Goal: Entertainment & Leisure: Consume media (video, audio)

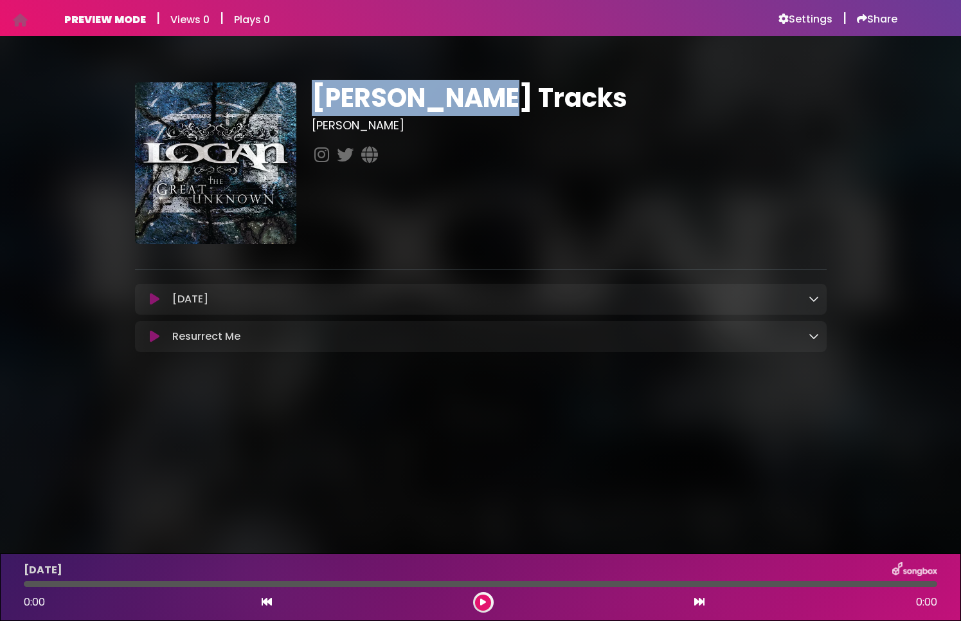
drag, startPoint x: 323, startPoint y: 105, endPoint x: 511, endPoint y: 93, distance: 188.2
click at [511, 93] on h1 "Logan Tracks" at bounding box center [569, 97] width 515 height 31
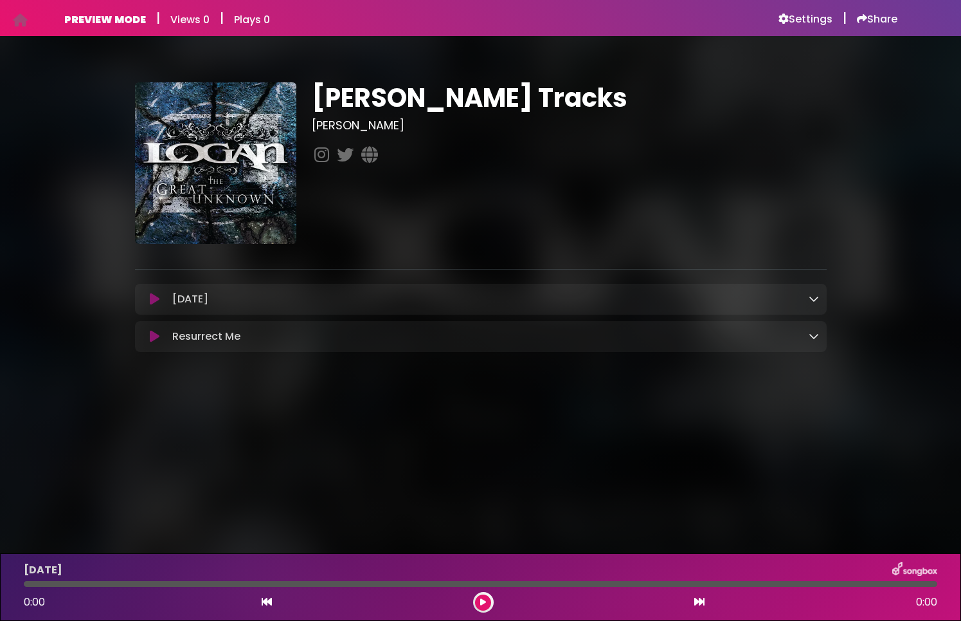
click at [468, 220] on div "Logan Tracks Logan" at bounding box center [569, 162] width 531 height 161
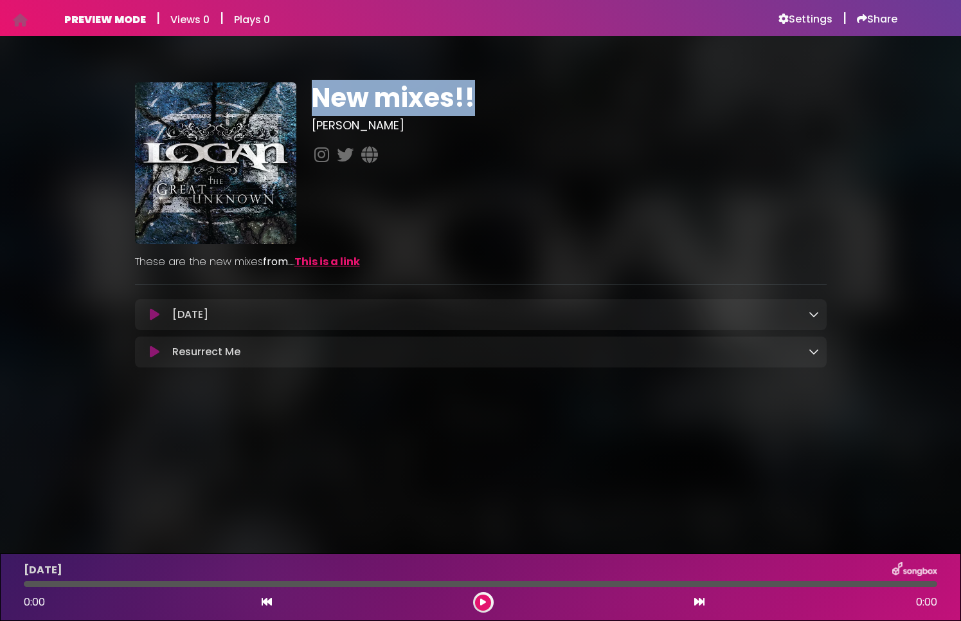
drag, startPoint x: 325, startPoint y: 98, endPoint x: 504, endPoint y: 104, distance: 179.5
click at [505, 98] on h1 "New mixes!!" at bounding box center [569, 97] width 515 height 31
click at [448, 204] on div "New mixes!! [PERSON_NAME]" at bounding box center [569, 162] width 531 height 161
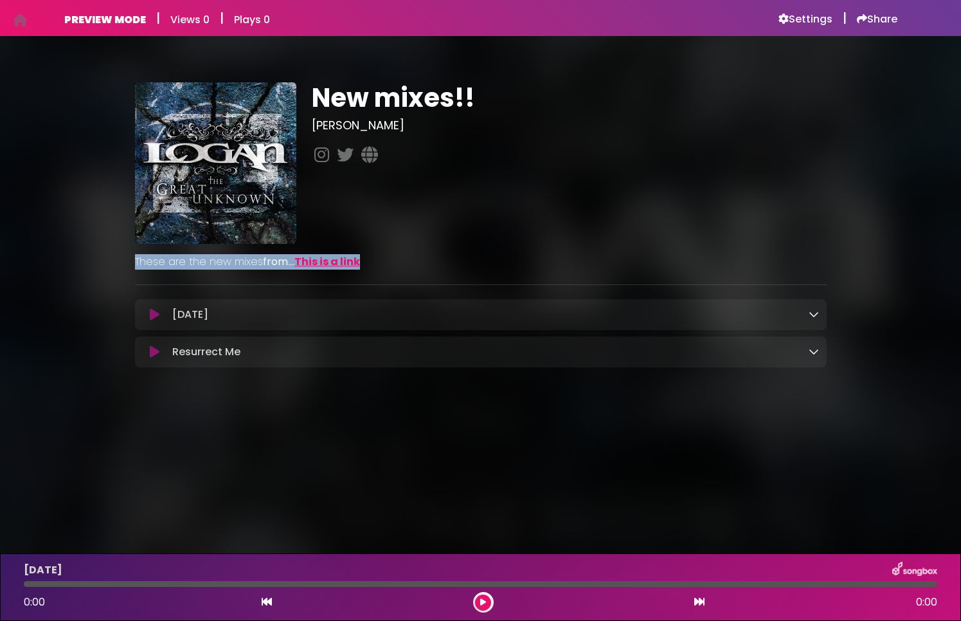
drag, startPoint x: 130, startPoint y: 260, endPoint x: 426, endPoint y: 255, distance: 295.9
click at [426, 255] on div "These are the new mixes from ..... This is a link" at bounding box center [480, 257] width 707 height 26
click at [392, 258] on p "These are the new mixes from ..... This is a link" at bounding box center [481, 261] width 692 height 15
drag, startPoint x: 99, startPoint y: 259, endPoint x: 519, endPoint y: 260, distance: 420.0
click at [519, 260] on div "New mixes!! Logan from" at bounding box center [481, 220] width 849 height 338
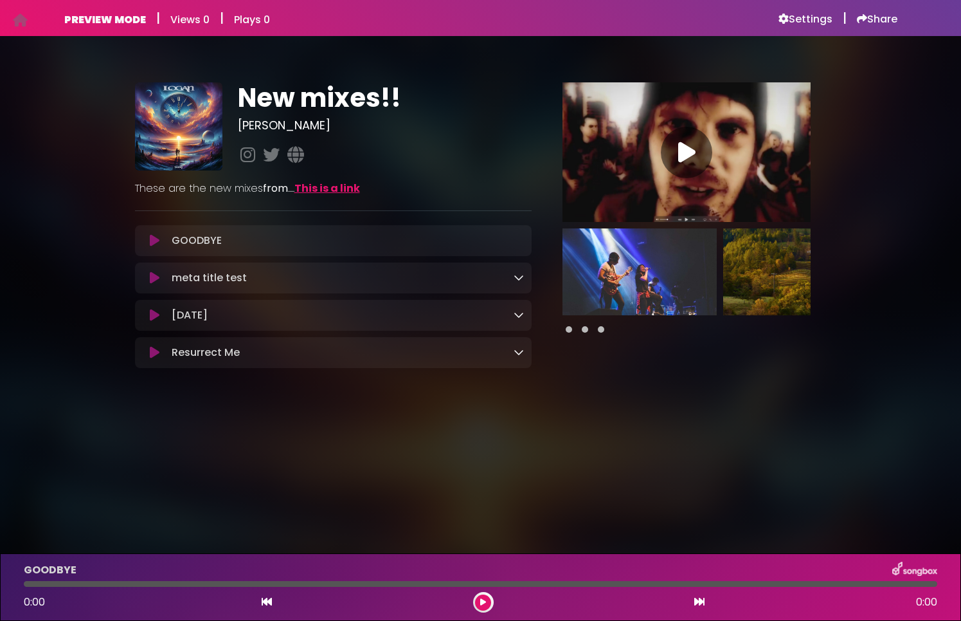
click at [680, 277] on img at bounding box center [640, 271] width 154 height 87
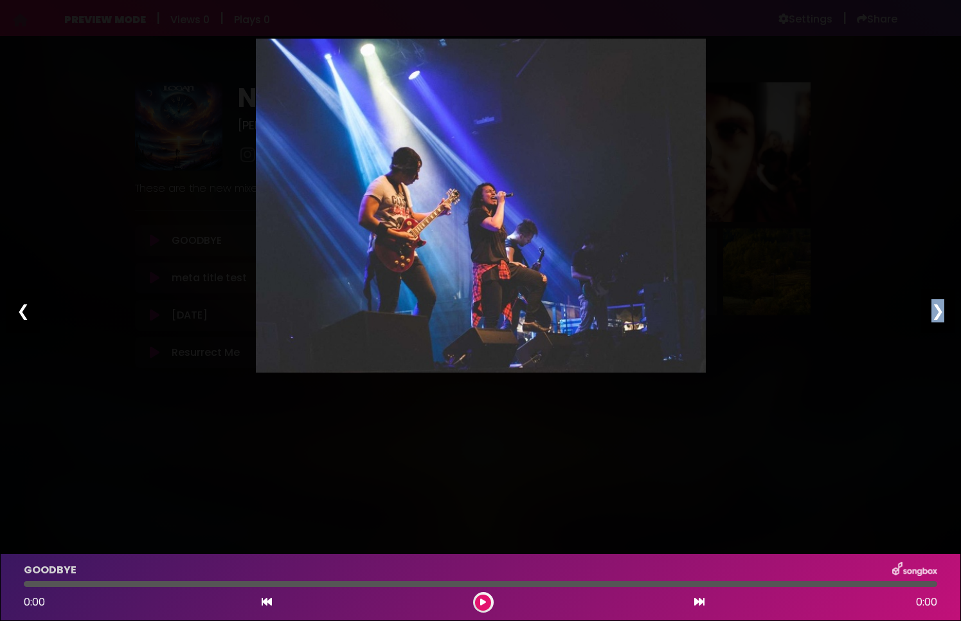
click at [941, 311] on div "❯" at bounding box center [938, 311] width 33 height 44
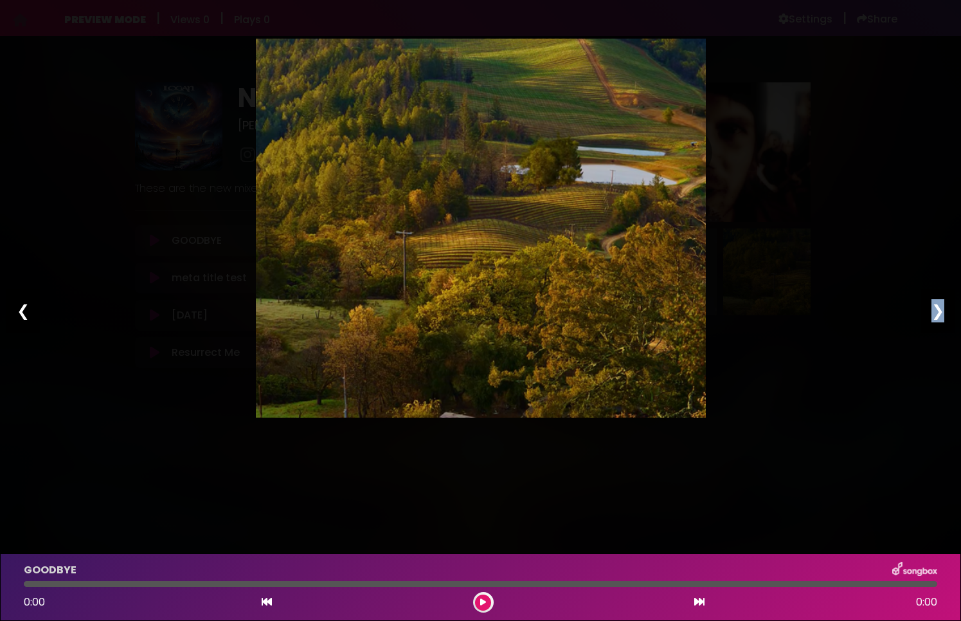
click at [939, 311] on div "❯" at bounding box center [938, 311] width 33 height 44
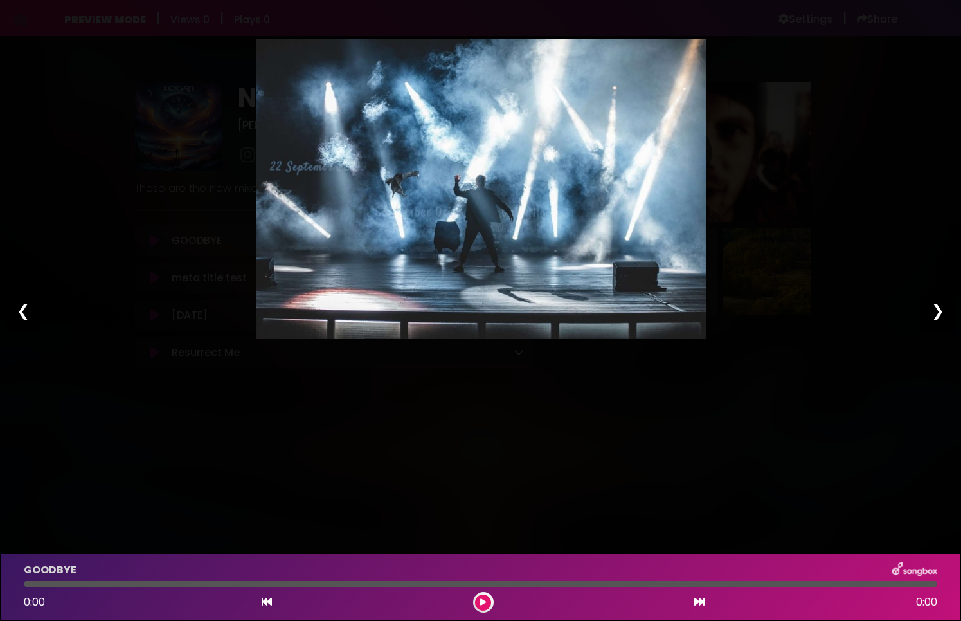
click at [919, 197] on div "Pause Play % buffered 00:00 00:00 00:00 Exit fullscreen Enter fullscreen Play ❮…" at bounding box center [480, 310] width 961 height 621
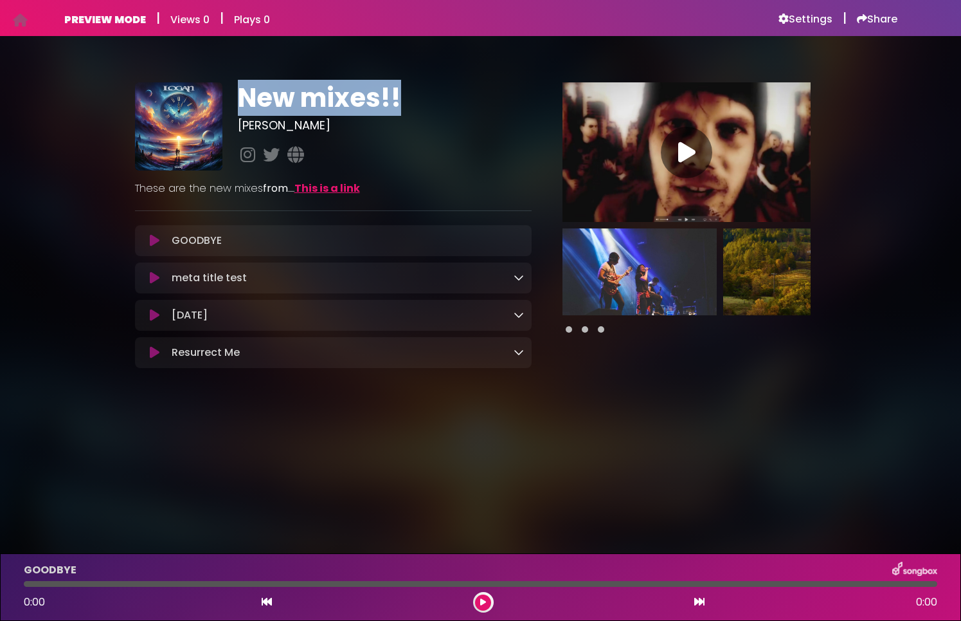
drag, startPoint x: 241, startPoint y: 97, endPoint x: 505, endPoint y: 104, distance: 264.4
click at [505, 104] on h1 "New mixes!!" at bounding box center [385, 97] width 294 height 31
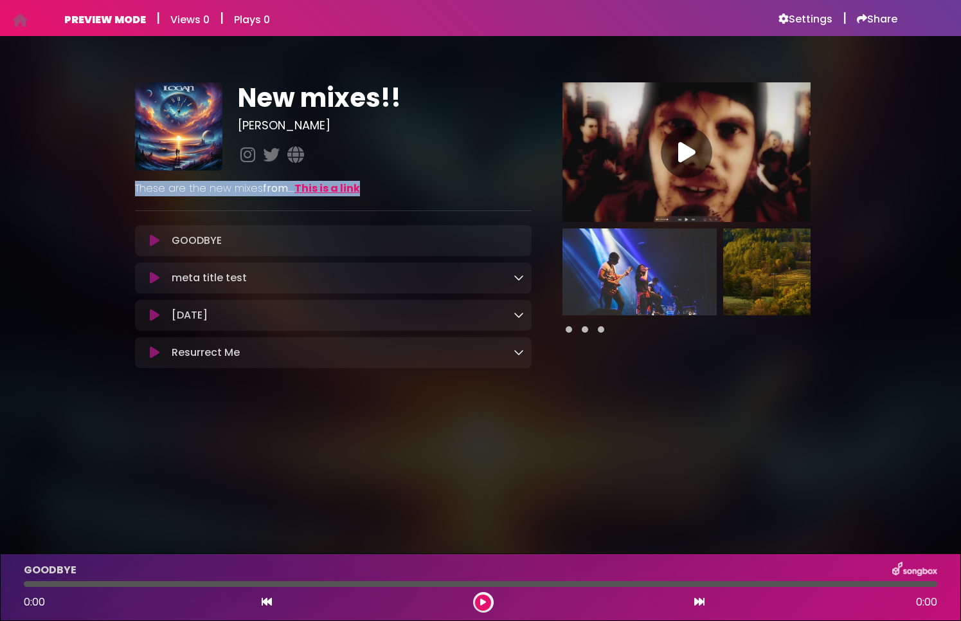
drag, startPoint x: 132, startPoint y: 190, endPoint x: 460, endPoint y: 181, distance: 327.5
click at [460, 181] on div "These are the new mixes from ..... This is a link" at bounding box center [333, 183] width 413 height 26
click at [513, 394] on icon at bounding box center [510, 394] width 12 height 12
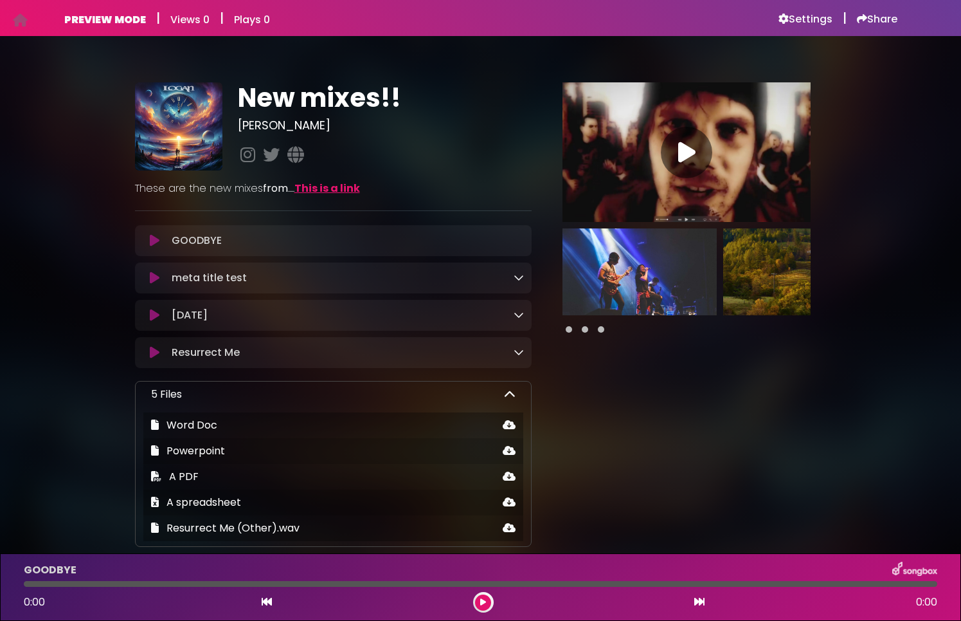
click at [513, 394] on icon at bounding box center [510, 394] width 12 height 12
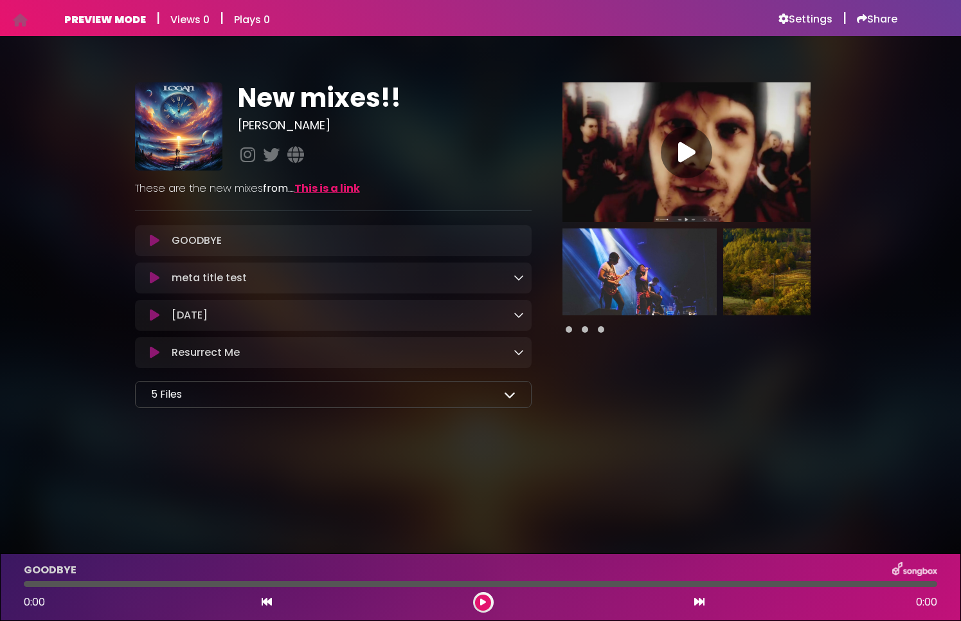
click at [511, 394] on icon at bounding box center [510, 394] width 12 height 12
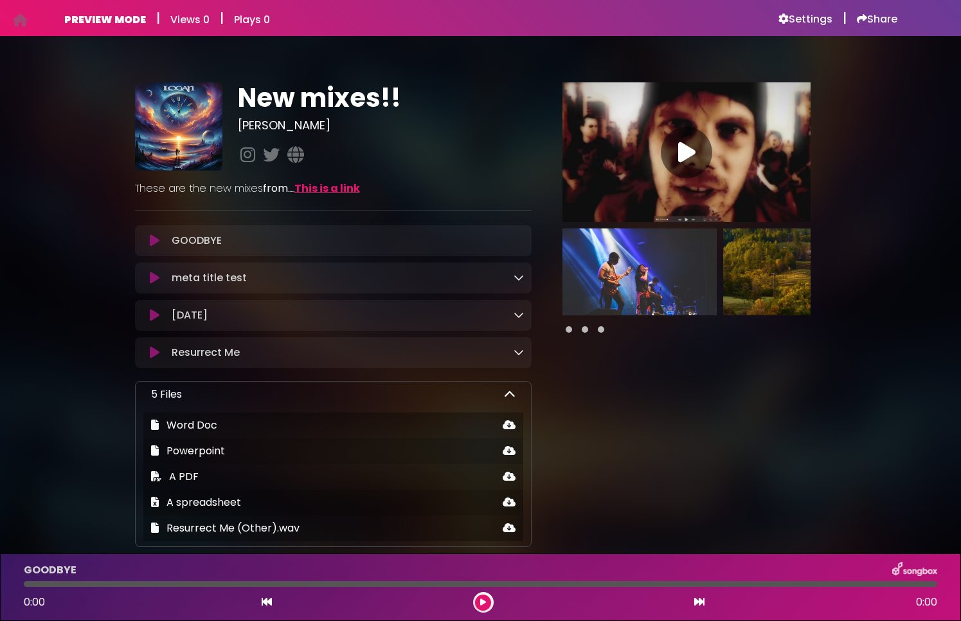
click at [509, 394] on icon at bounding box center [510, 394] width 12 height 12
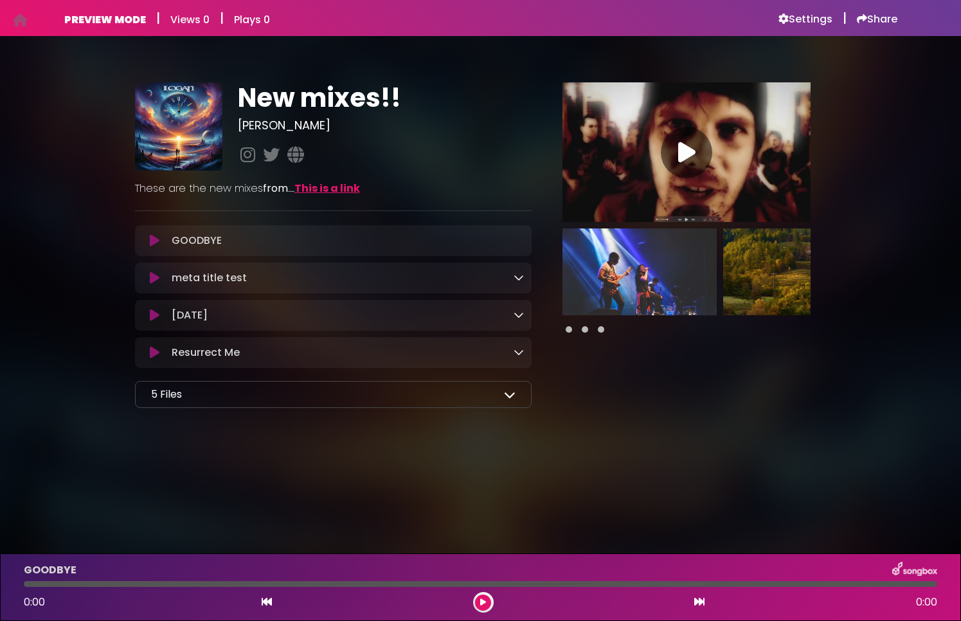
click at [511, 396] on icon at bounding box center [510, 394] width 12 height 12
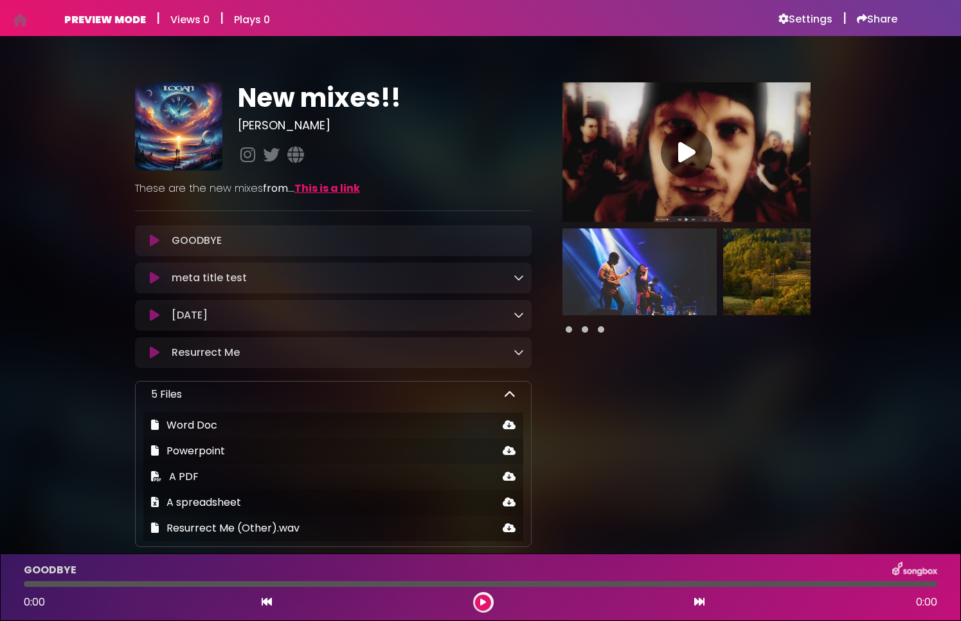
click at [511, 396] on icon at bounding box center [510, 394] width 12 height 12
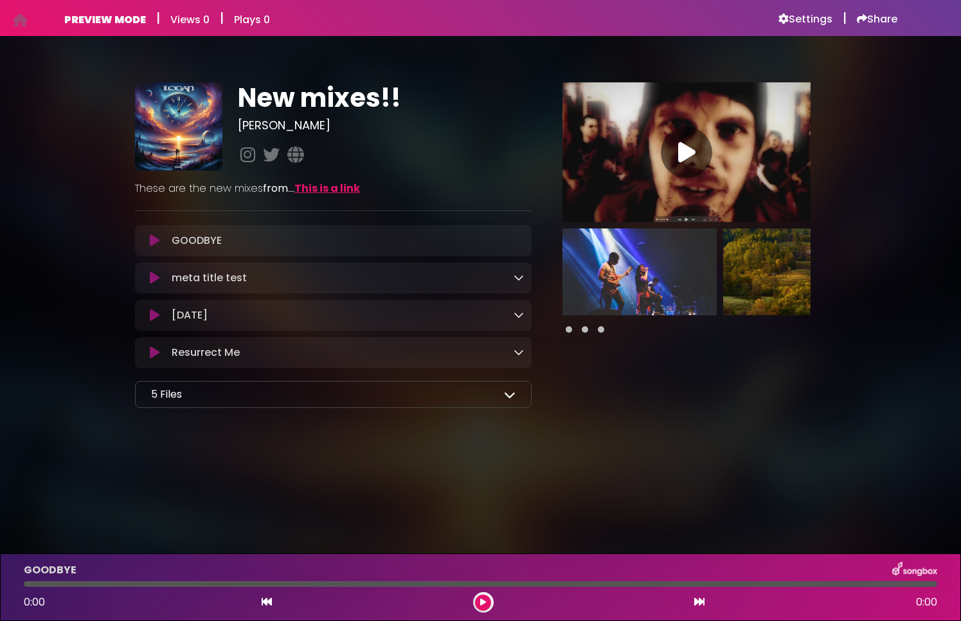
click at [511, 396] on icon at bounding box center [510, 394] width 12 height 12
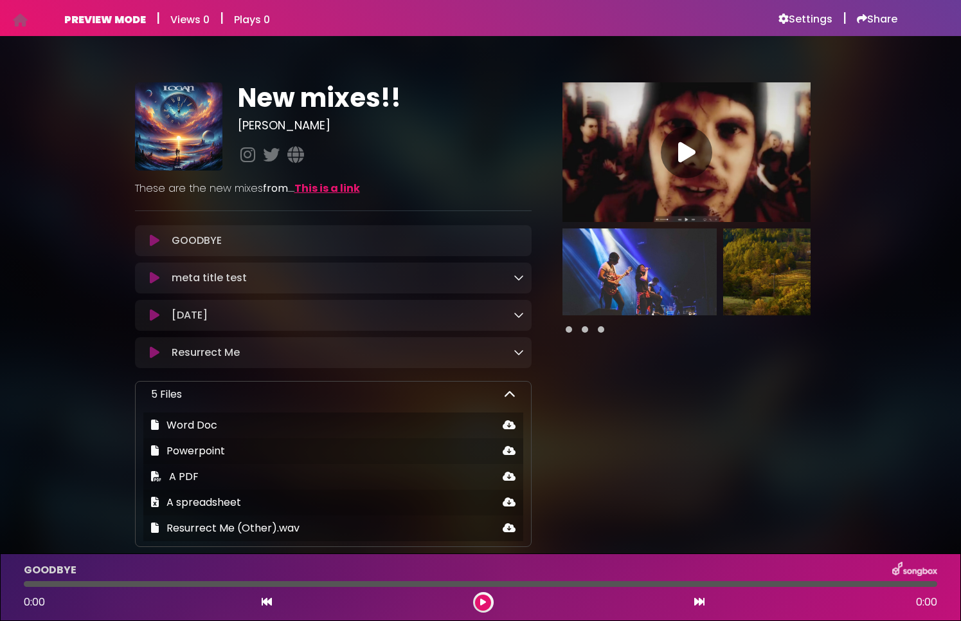
click at [506, 394] on icon at bounding box center [510, 394] width 12 height 12
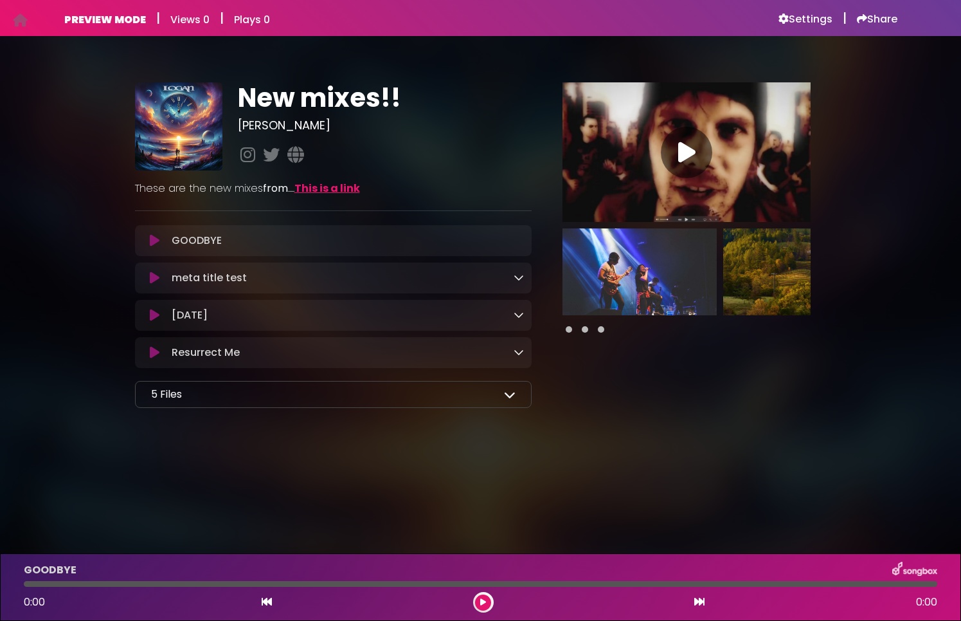
click at [509, 399] on icon at bounding box center [510, 394] width 12 height 12
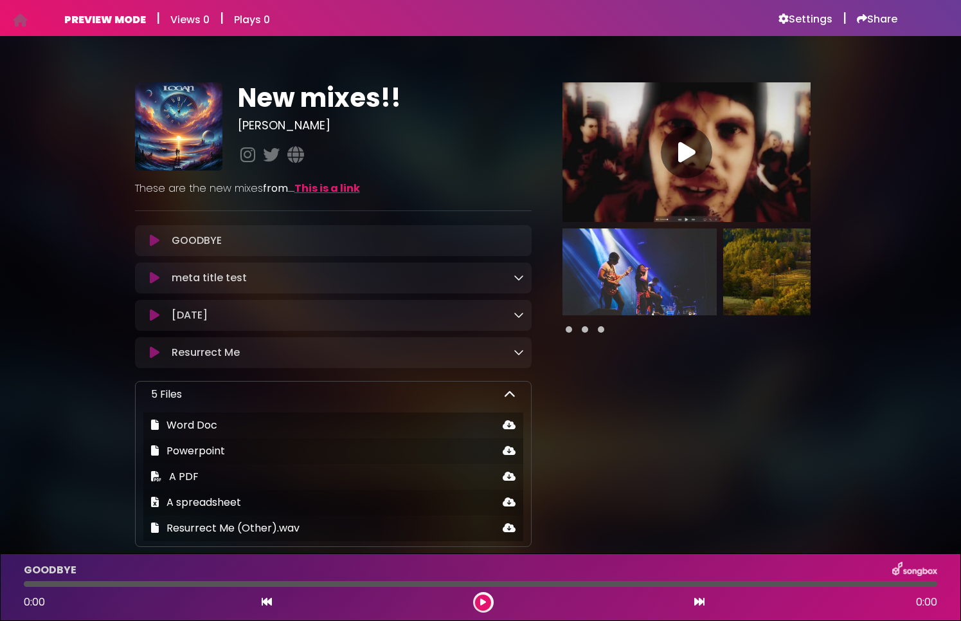
click at [505, 397] on icon at bounding box center [510, 394] width 12 height 12
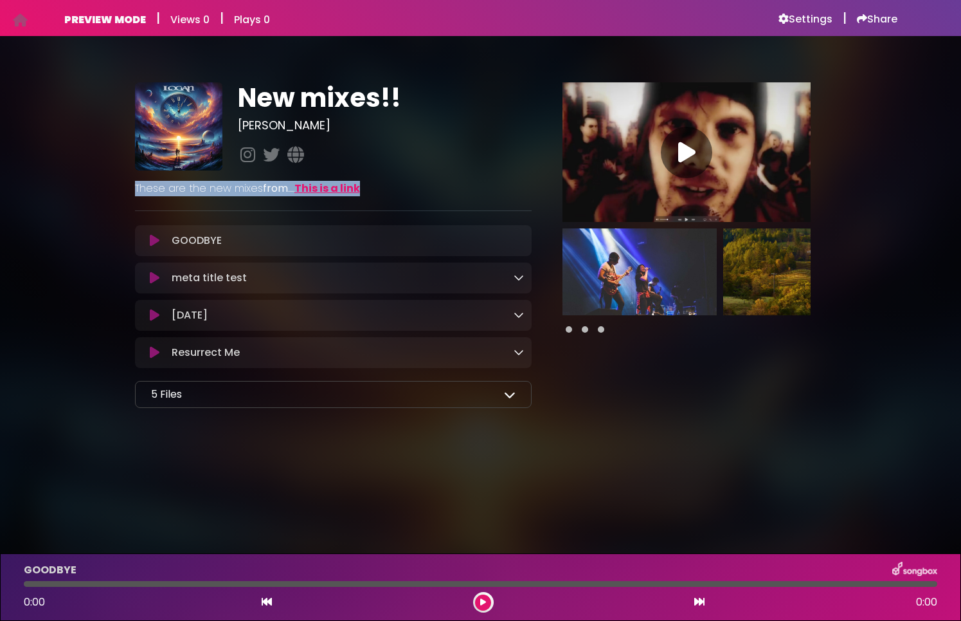
drag, startPoint x: 123, startPoint y: 193, endPoint x: 457, endPoint y: 192, distance: 333.8
click at [457, 192] on div "New mixes!! Logan from" at bounding box center [481, 240] width 849 height 378
click at [457, 192] on p "These are the new mixes from ..... This is a link" at bounding box center [333, 188] width 397 height 15
click at [518, 317] on icon at bounding box center [519, 314] width 10 height 10
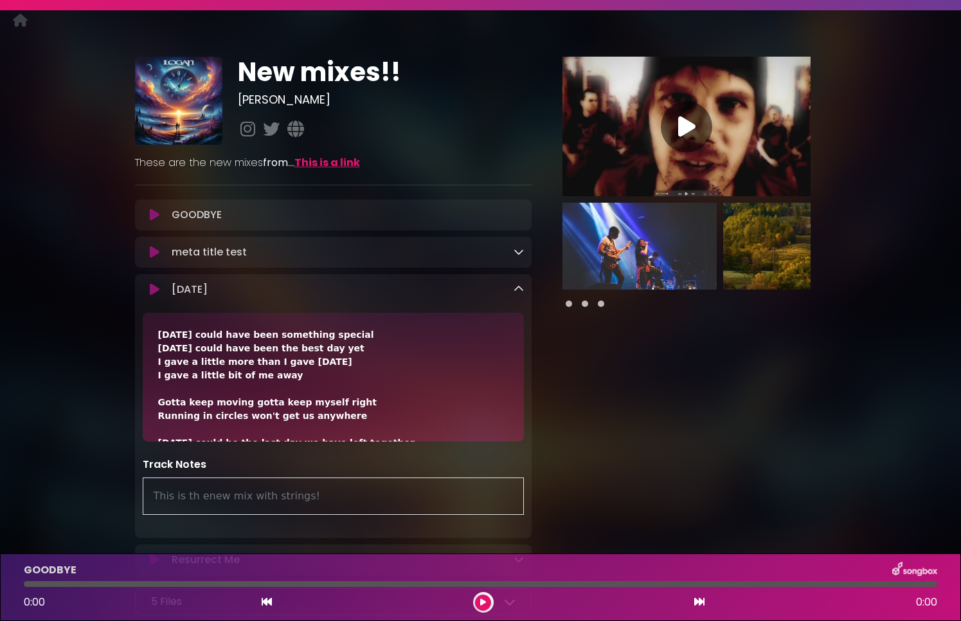
scroll to position [57, 0]
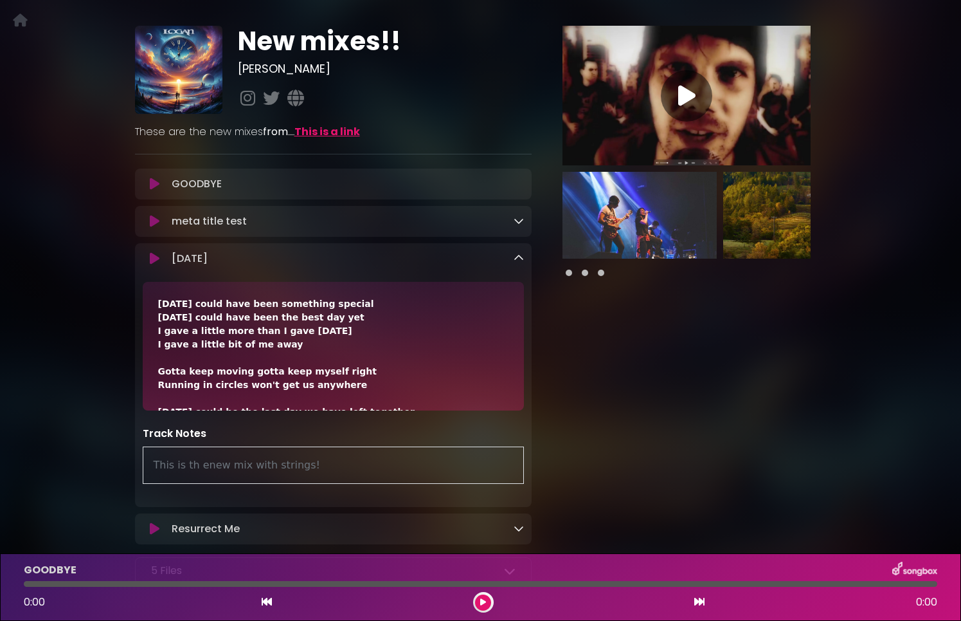
drag, startPoint x: 322, startPoint y: 378, endPoint x: 131, endPoint y: 309, distance: 203.4
click at [131, 309] on div "New mixes!! Logan" at bounding box center [333, 308] width 413 height 565
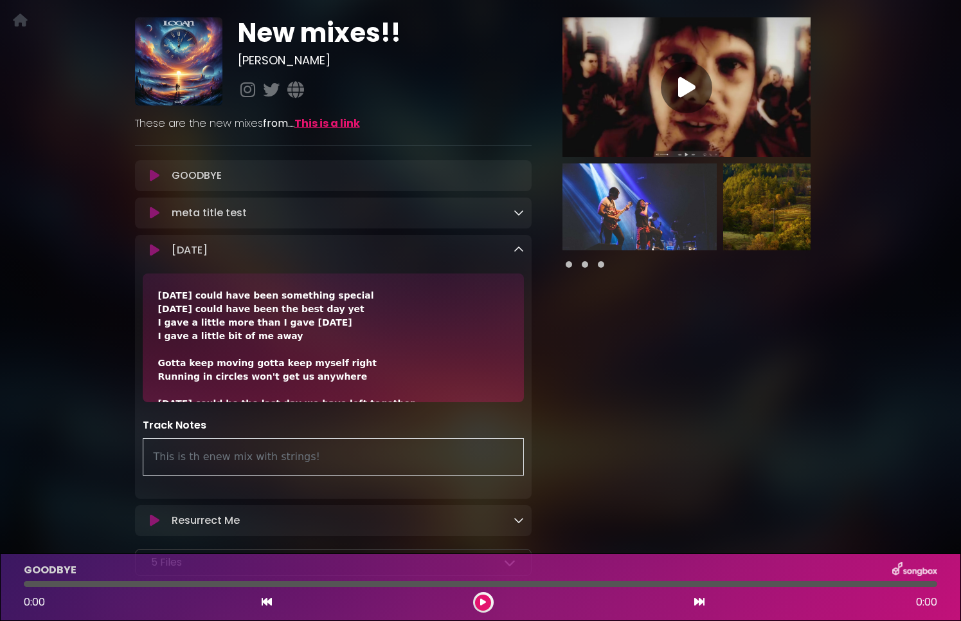
scroll to position [82, 0]
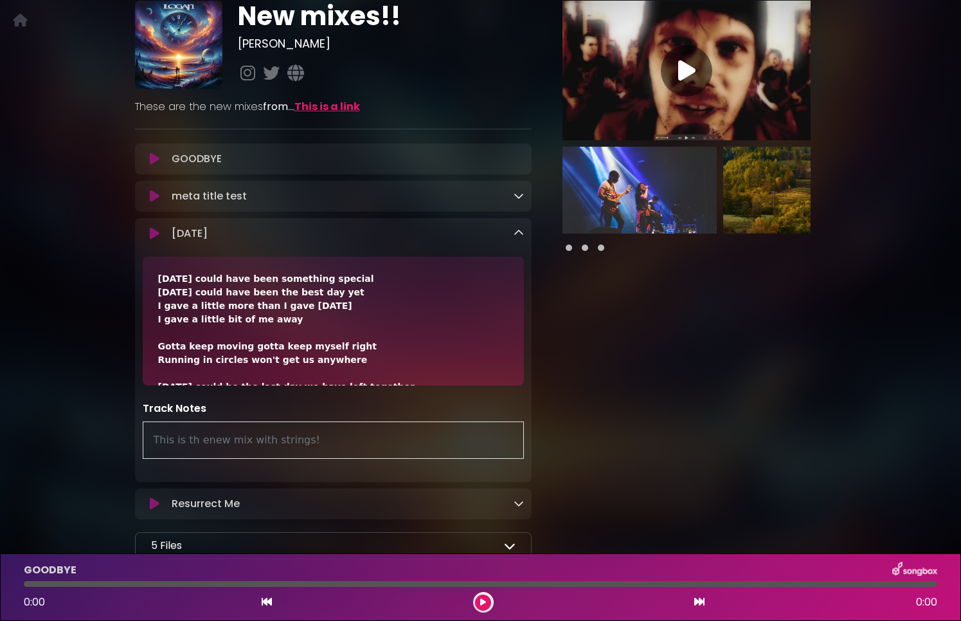
click at [311, 441] on div "This is th enew mix with strings!" at bounding box center [334, 439] width 382 height 37
drag, startPoint x: 318, startPoint y: 442, endPoint x: 121, endPoint y: 431, distance: 197.1
click at [121, 431] on div "New mixes!! Logan from" at bounding box center [481, 275] width 849 height 611
click at [111, 435] on div "New mixes!! Logan from" at bounding box center [481, 275] width 849 height 611
drag, startPoint x: 150, startPoint y: 442, endPoint x: 350, endPoint y: 451, distance: 199.6
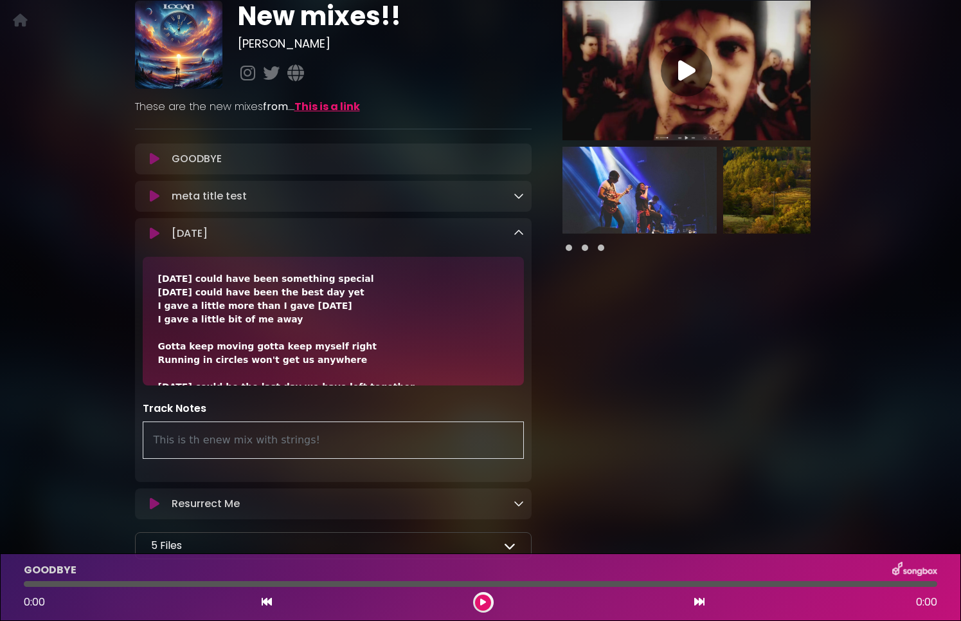
click at [350, 451] on div "This is th enew mix with strings!" at bounding box center [334, 439] width 382 height 37
click at [603, 431] on div "Pause Play % buffered 00:00 00:00" at bounding box center [687, 283] width 295 height 565
drag, startPoint x: 155, startPoint y: 442, endPoint x: 319, endPoint y: 436, distance: 164.1
click at [319, 436] on div "This is th enew mix with strings!" at bounding box center [334, 439] width 382 height 37
click at [320, 436] on div "This is th enew mix with strings!" at bounding box center [334, 439] width 382 height 37
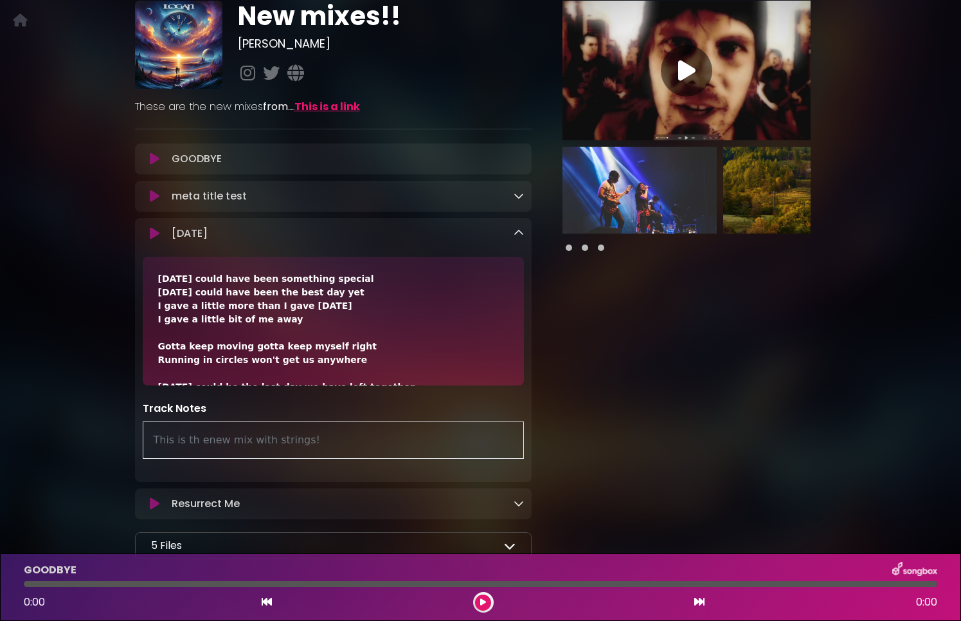
click at [516, 196] on icon at bounding box center [519, 195] width 10 height 10
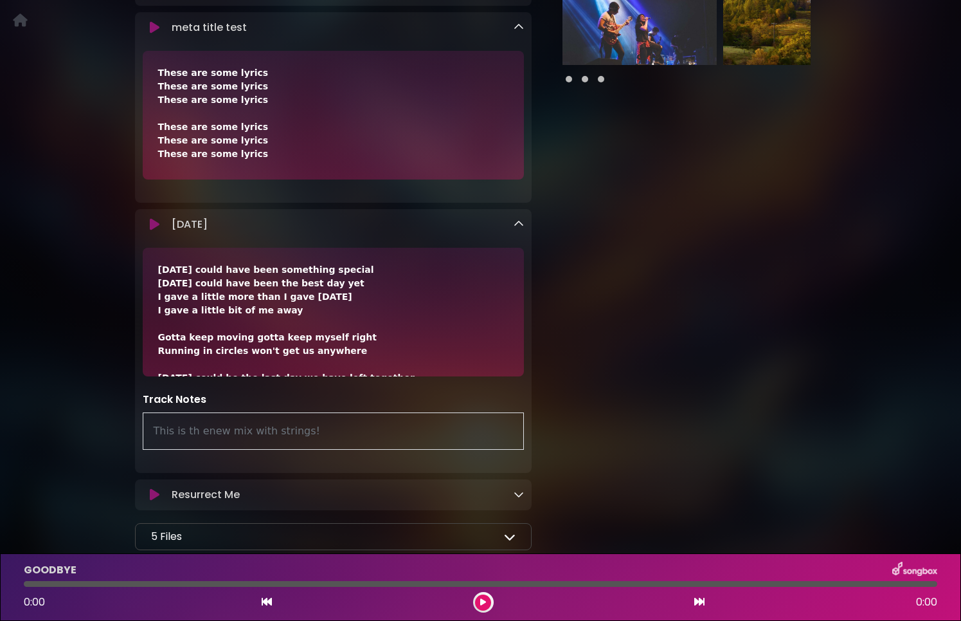
scroll to position [267, 0]
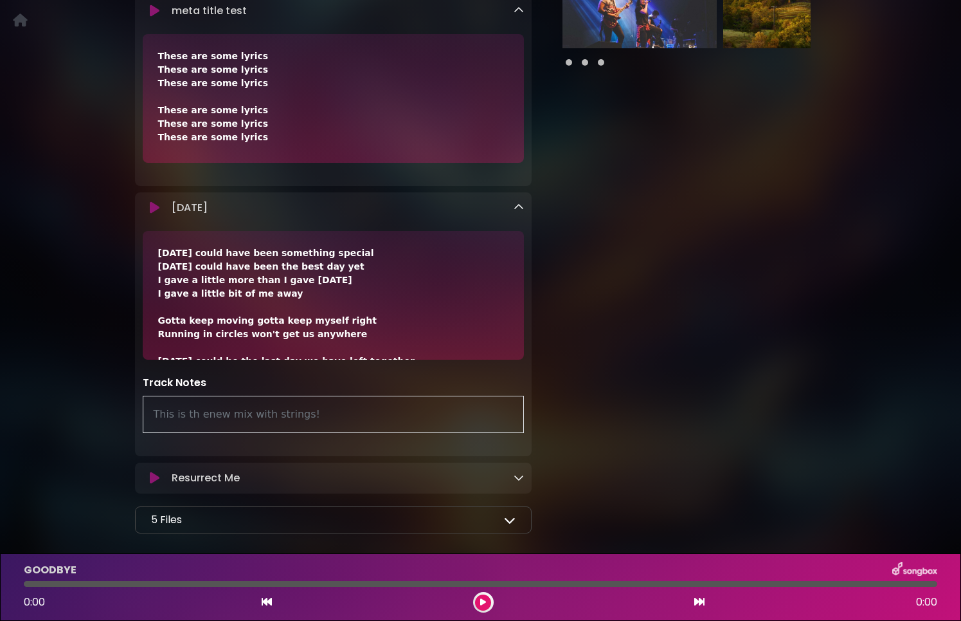
click at [520, 478] on icon at bounding box center [519, 477] width 10 height 10
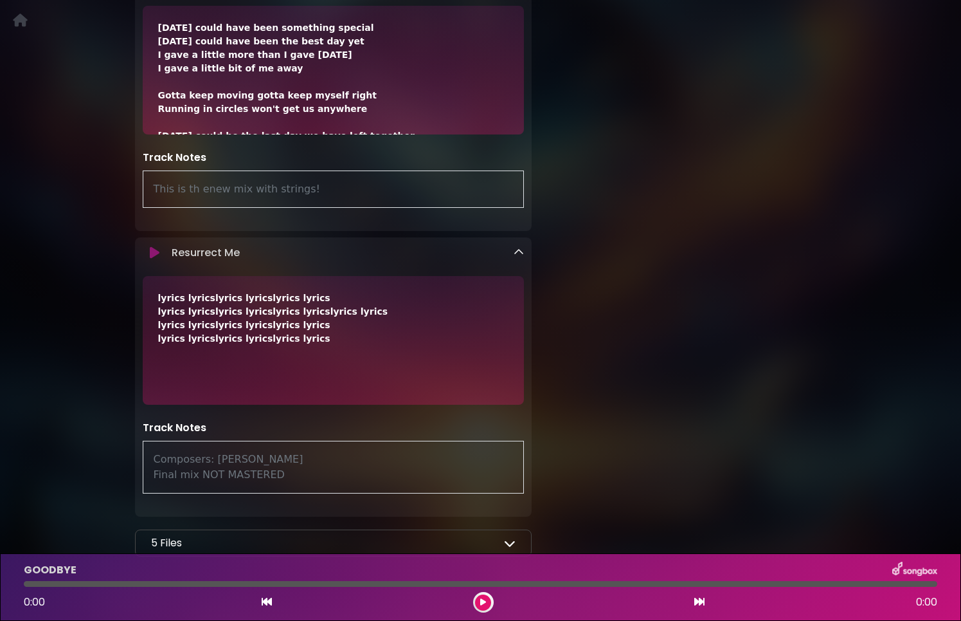
scroll to position [579, 0]
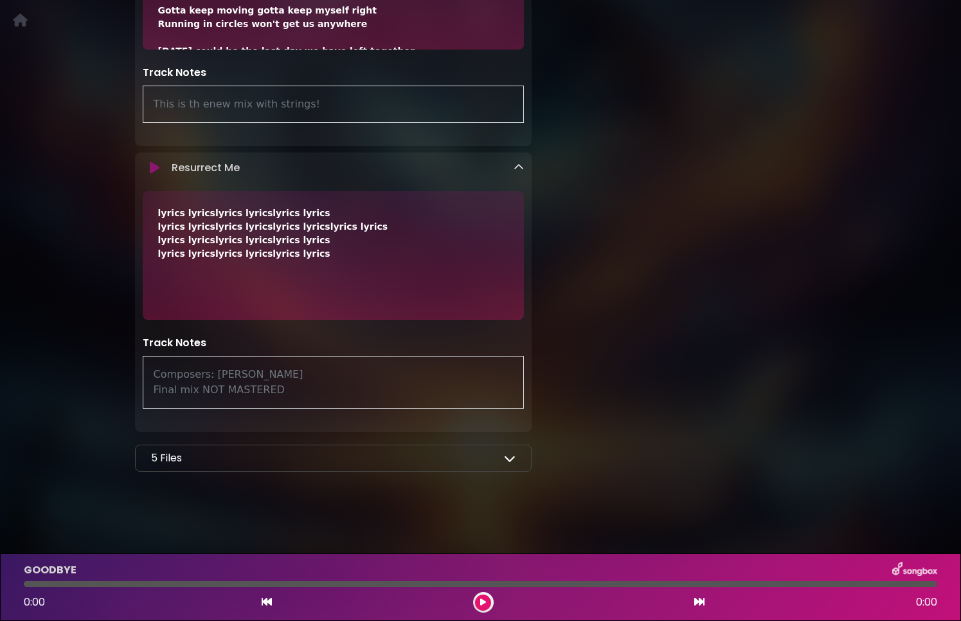
drag, startPoint x: 287, startPoint y: 394, endPoint x: 156, endPoint y: 379, distance: 132.0
click at [156, 379] on div "Composers: greg picollo Final mix NOT MASTERED" at bounding box center [334, 382] width 382 height 53
click at [225, 378] on div "Composers: greg picollo Final mix NOT MASTERED" at bounding box center [334, 382] width 382 height 53
drag, startPoint x: 151, startPoint y: 389, endPoint x: 401, endPoint y: 397, distance: 249.7
click at [401, 397] on div "Composers: greg picollo Final mix NOT MASTERED" at bounding box center [334, 382] width 382 height 53
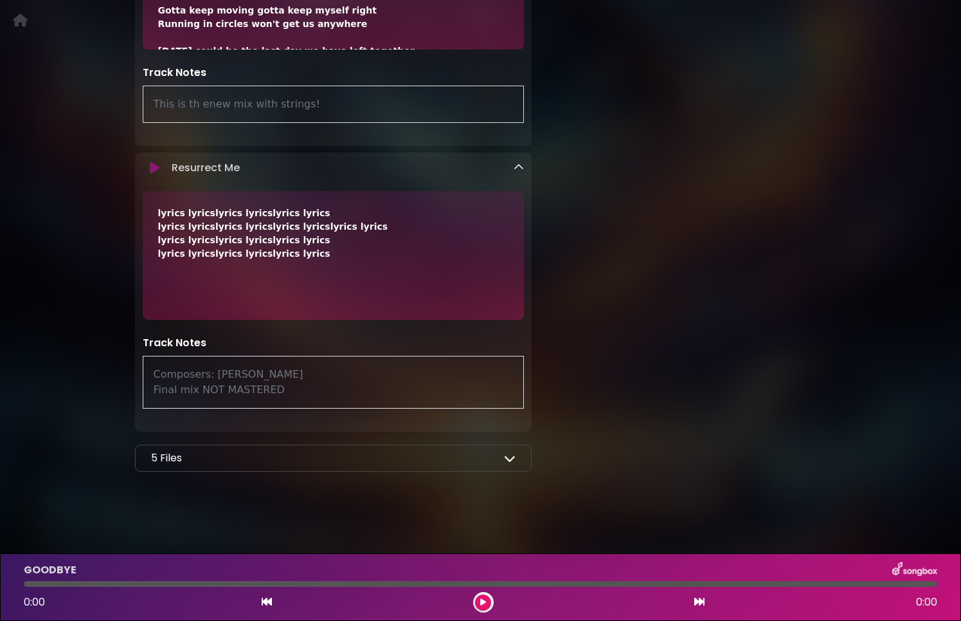
click at [374, 386] on div "Composers: greg picollo Final mix NOT MASTERED" at bounding box center [334, 382] width 382 height 53
click at [514, 168] on icon at bounding box center [519, 167] width 10 height 10
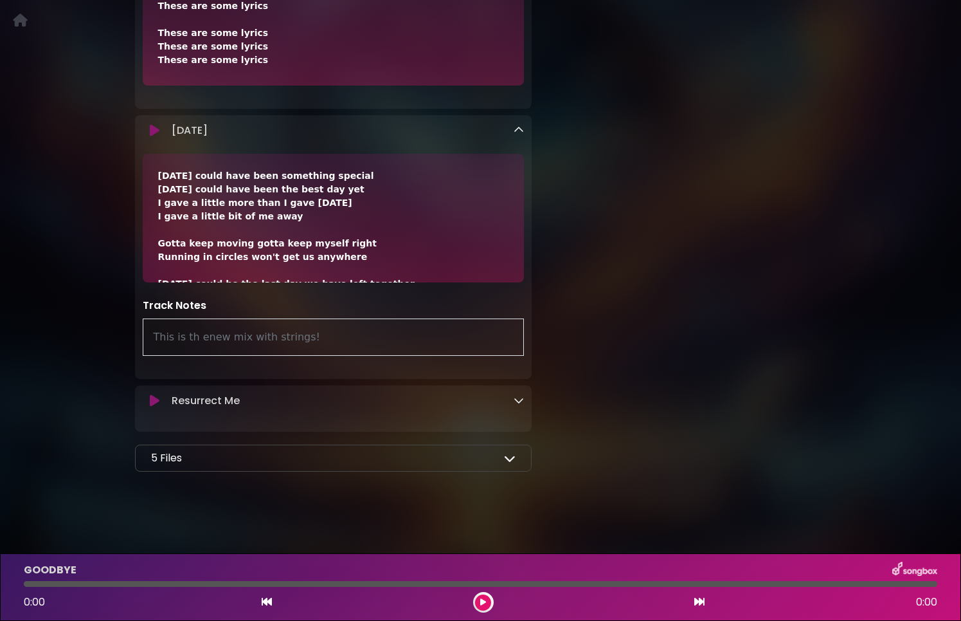
scroll to position [331, 0]
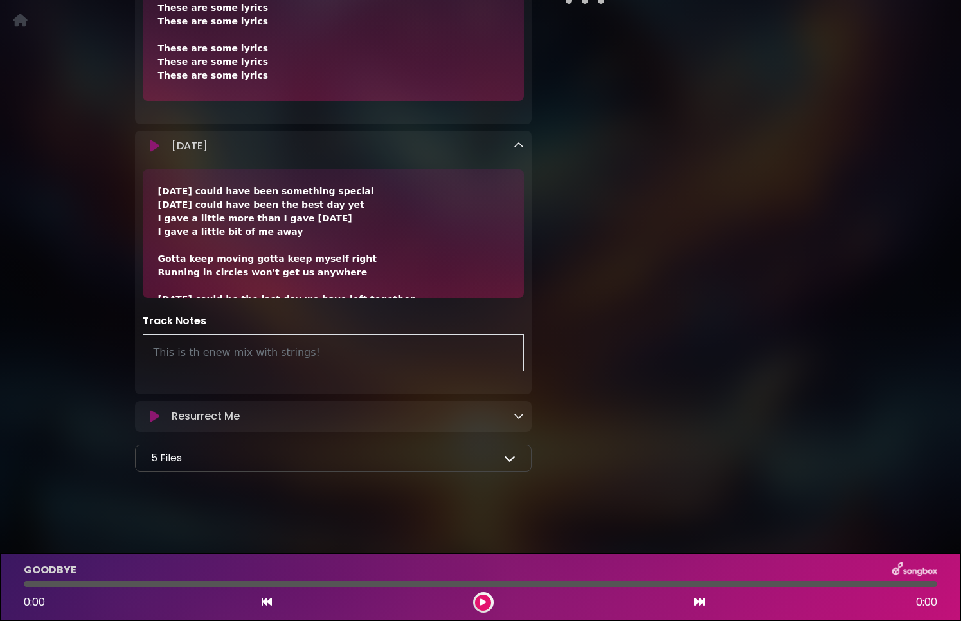
drag, startPoint x: 302, startPoint y: 350, endPoint x: 152, endPoint y: 353, distance: 150.5
click at [152, 353] on div "This is th enew mix with strings!" at bounding box center [334, 352] width 382 height 37
click at [519, 150] on icon at bounding box center [519, 145] width 10 height 10
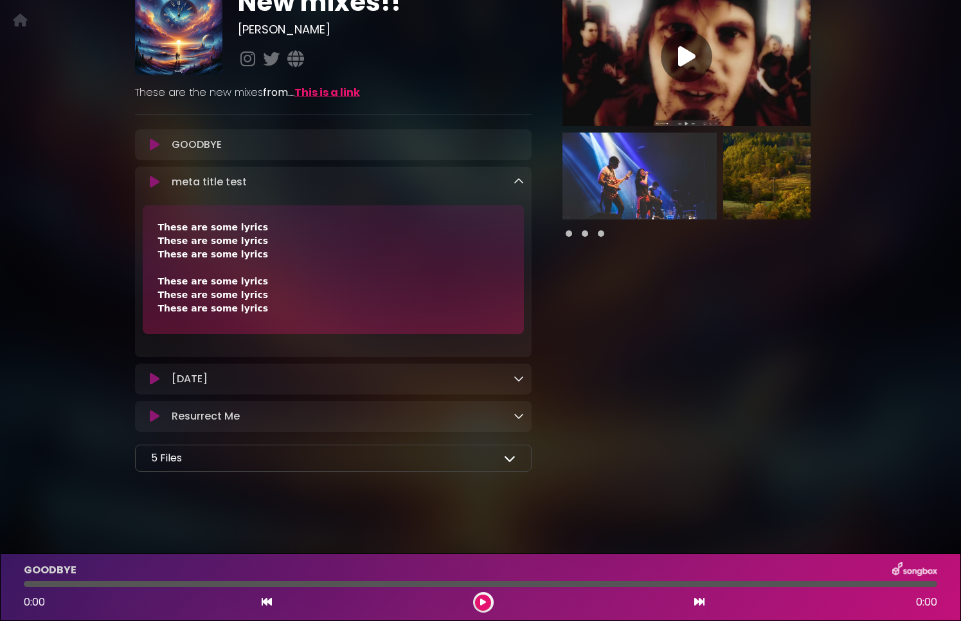
click at [520, 179] on icon at bounding box center [519, 181] width 10 height 10
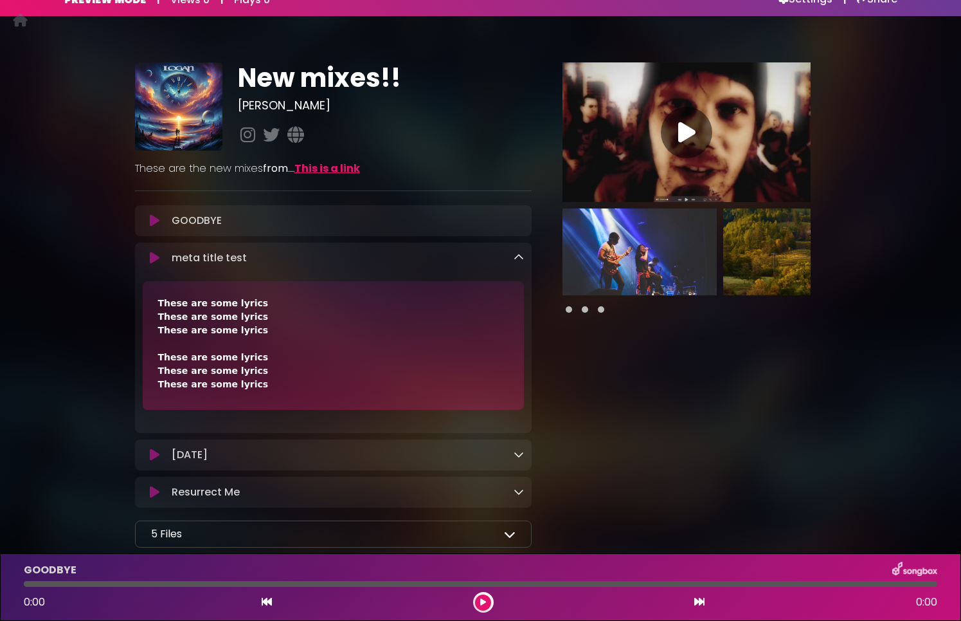
scroll to position [0, 0]
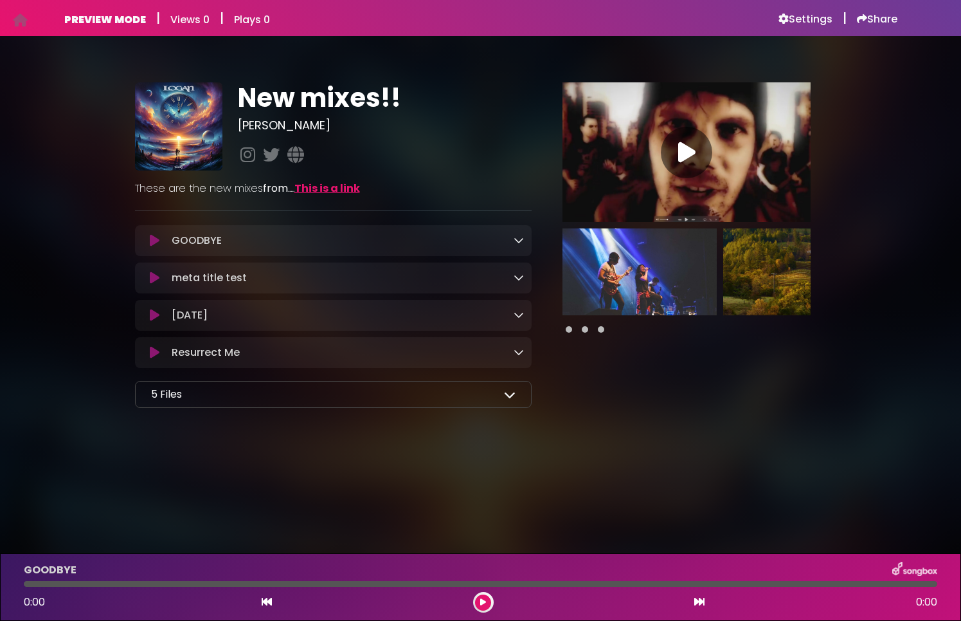
click at [522, 351] on icon at bounding box center [519, 352] width 10 height 10
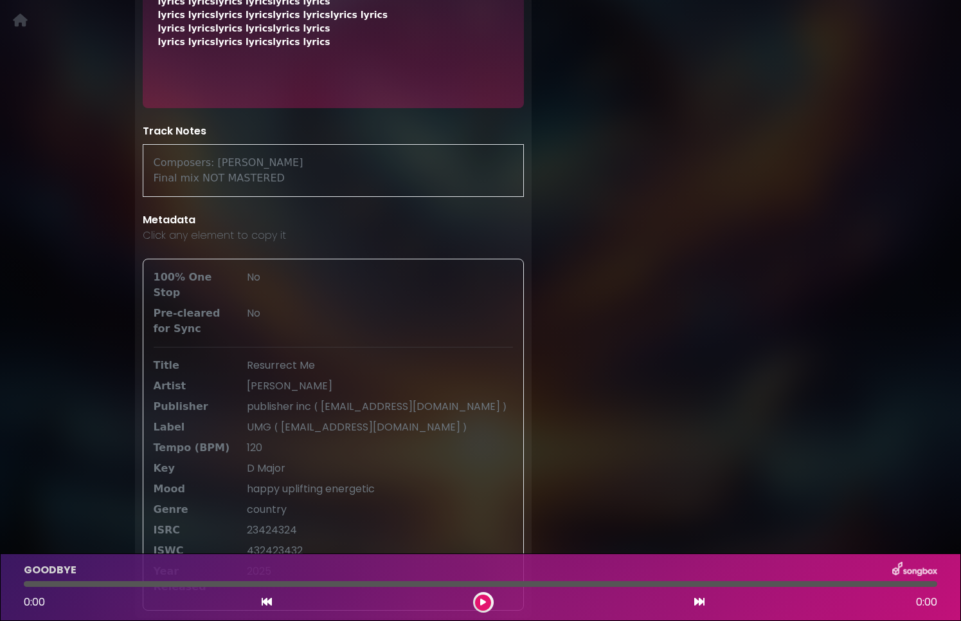
scroll to position [521, 0]
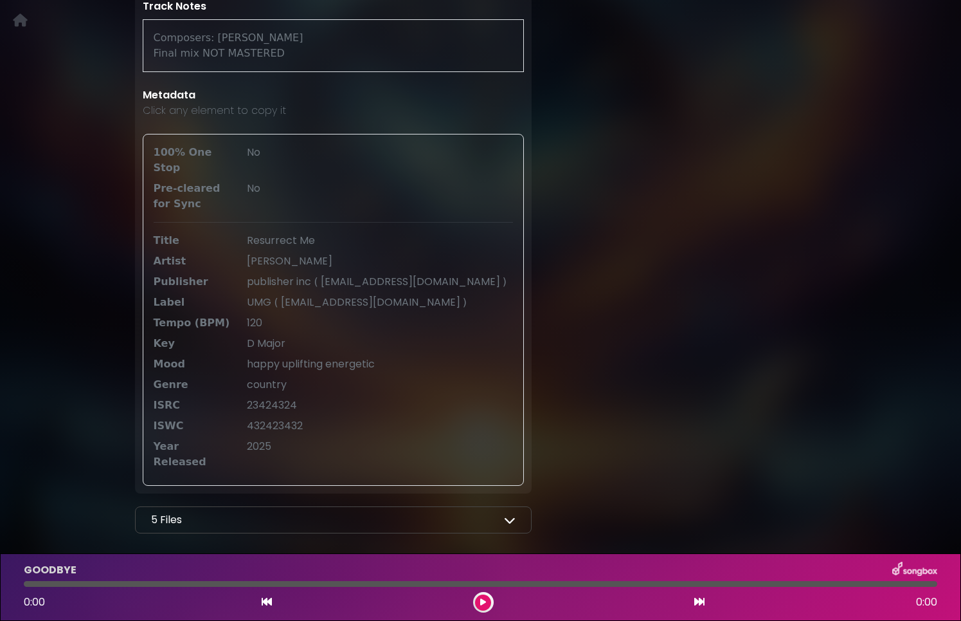
click at [286, 300] on div "UMG ( mick@mickcoll.com )" at bounding box center [380, 302] width 282 height 15
click at [318, 295] on span "mick@mickcoll.com" at bounding box center [370, 302] width 179 height 15
click at [277, 336] on span "D Major" at bounding box center [266, 343] width 39 height 15
click at [324, 357] on span "happy uplifting energetic" at bounding box center [311, 363] width 128 height 15
click at [277, 384] on span "country" at bounding box center [267, 384] width 40 height 15
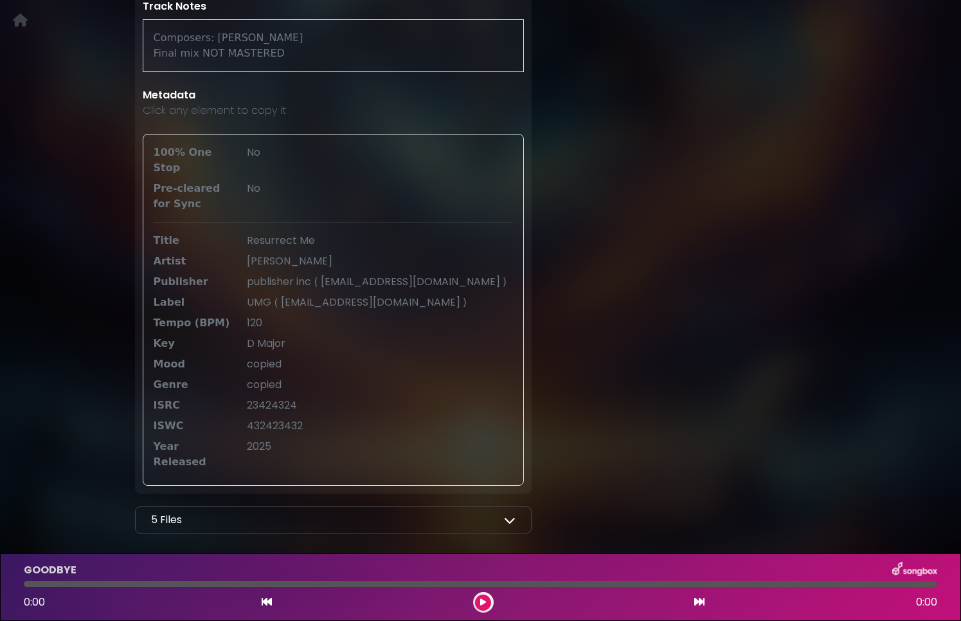
click at [275, 411] on div "100% One Stop No Pre-cleared for Sync No Title Resurrect Me Artist" at bounding box center [334, 310] width 382 height 352
drag, startPoint x: 215, startPoint y: 191, endPoint x: 164, endPoint y: 177, distance: 52.7
click at [164, 181] on div "Pre-cleared for Sync No" at bounding box center [334, 196] width 376 height 31
click at [313, 167] on div "100% One Stop No Pre-cleared for Sync No Title Resurrect Me Artist" at bounding box center [334, 310] width 382 height 352
drag, startPoint x: 282, startPoint y: 157, endPoint x: 136, endPoint y: 158, distance: 146.0
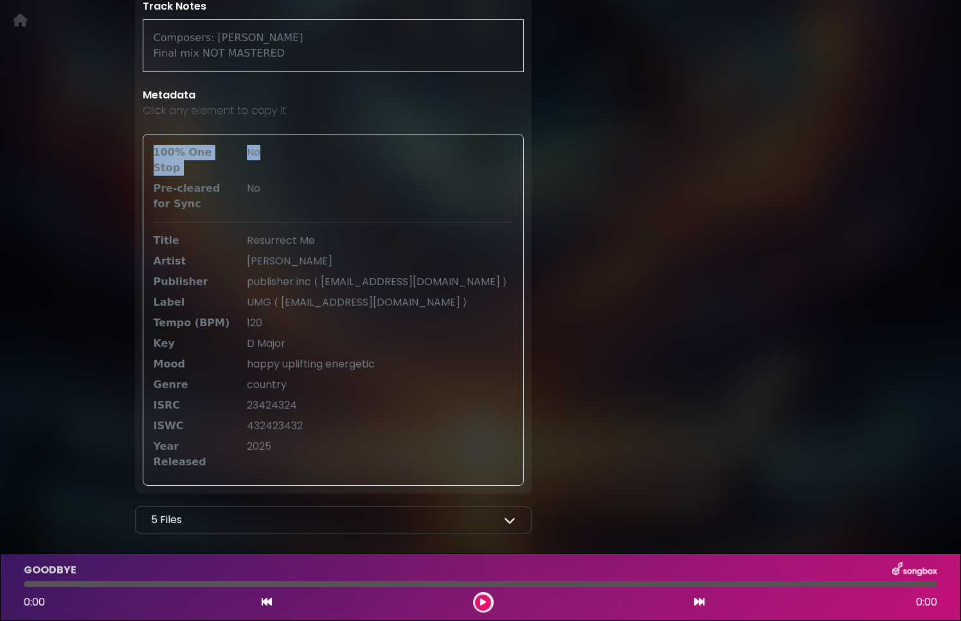
click at [136, 158] on div "Metadata Click any element to copy it 100% One Stop No Pre-cleared for Sync No …" at bounding box center [333, 286] width 397 height 398
click at [313, 181] on div "No" at bounding box center [380, 196] width 282 height 31
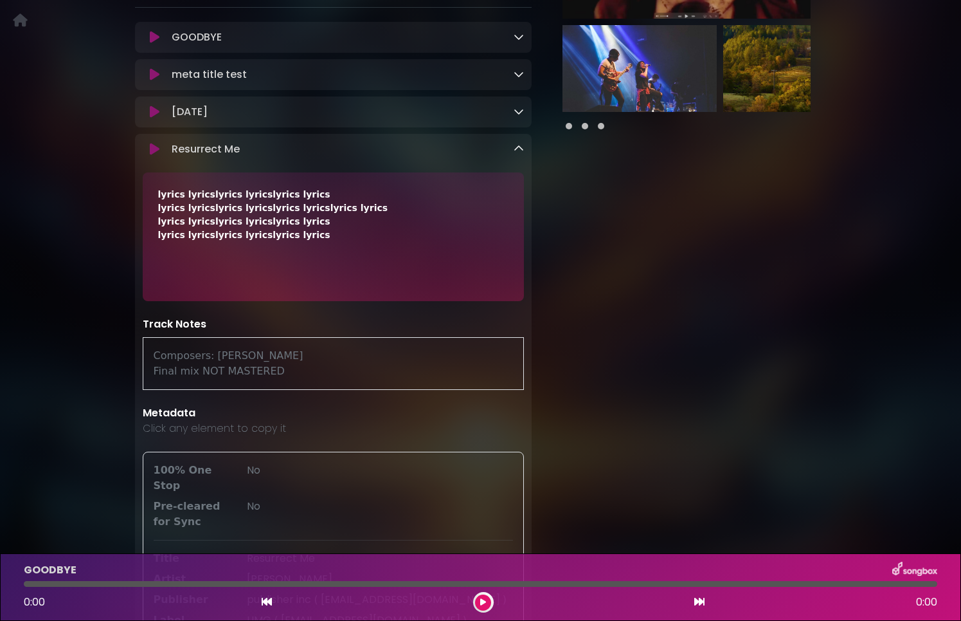
scroll to position [0, 0]
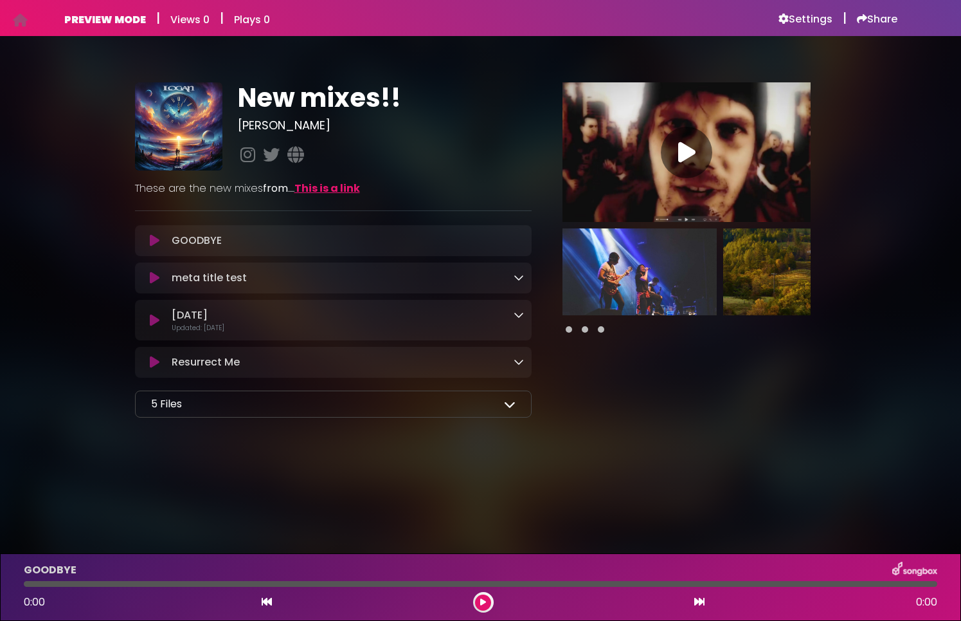
drag, startPoint x: 169, startPoint y: 331, endPoint x: 269, endPoint y: 332, distance: 99.7
click at [269, 332] on div "Today Loading Track... Updated: 2 months ago" at bounding box center [346, 319] width 358 height 25
click at [269, 332] on p "Updated: 2 months ago" at bounding box center [348, 328] width 352 height 10
drag, startPoint x: 269, startPoint y: 330, endPoint x: 185, endPoint y: 331, distance: 84.3
click at [185, 331] on p "Updated: 2 months ago" at bounding box center [348, 328] width 352 height 10
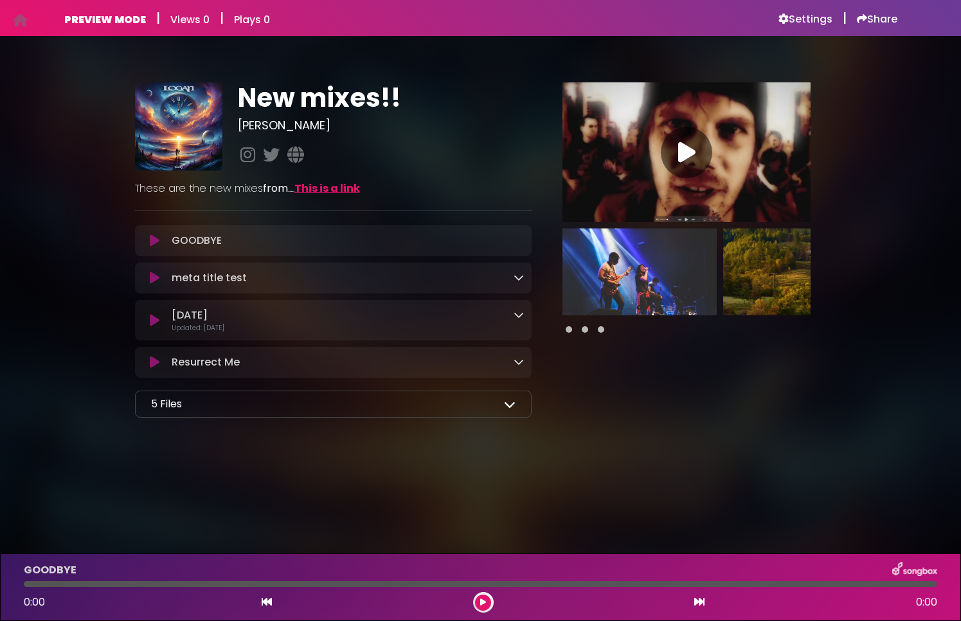
click at [316, 326] on p "Updated: 2 months ago" at bounding box center [348, 328] width 352 height 10
click at [197, 319] on p "Today Loading Track..." at bounding box center [190, 314] width 36 height 15
drag, startPoint x: 251, startPoint y: 331, endPoint x: 174, endPoint y: 335, distance: 76.6
click at [174, 335] on div "Today Loading Track..." at bounding box center [333, 320] width 397 height 41
drag, startPoint x: 176, startPoint y: 331, endPoint x: 277, endPoint y: 330, distance: 100.3
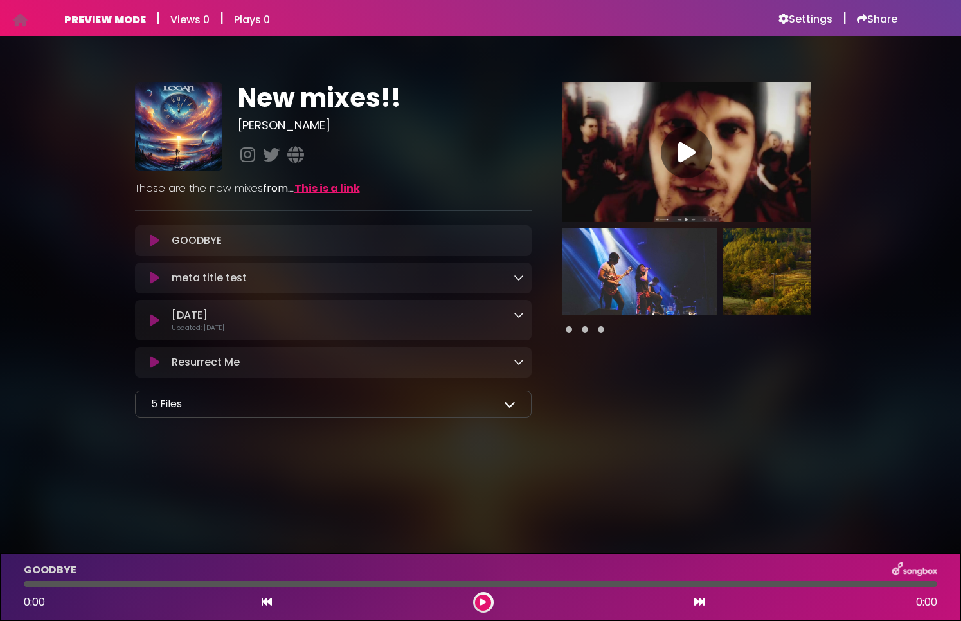
click at [277, 330] on p "Updated: 2 months ago" at bounding box center [348, 328] width 352 height 10
click at [250, 327] on p "Updated: 2 months ago" at bounding box center [348, 328] width 352 height 10
drag, startPoint x: 176, startPoint y: 331, endPoint x: 293, endPoint y: 317, distance: 117.3
click at [293, 317] on div "Today Loading Track... Updated: 2 months ago" at bounding box center [346, 319] width 358 height 25
click at [279, 332] on p "Updated: 2 months ago" at bounding box center [348, 328] width 352 height 10
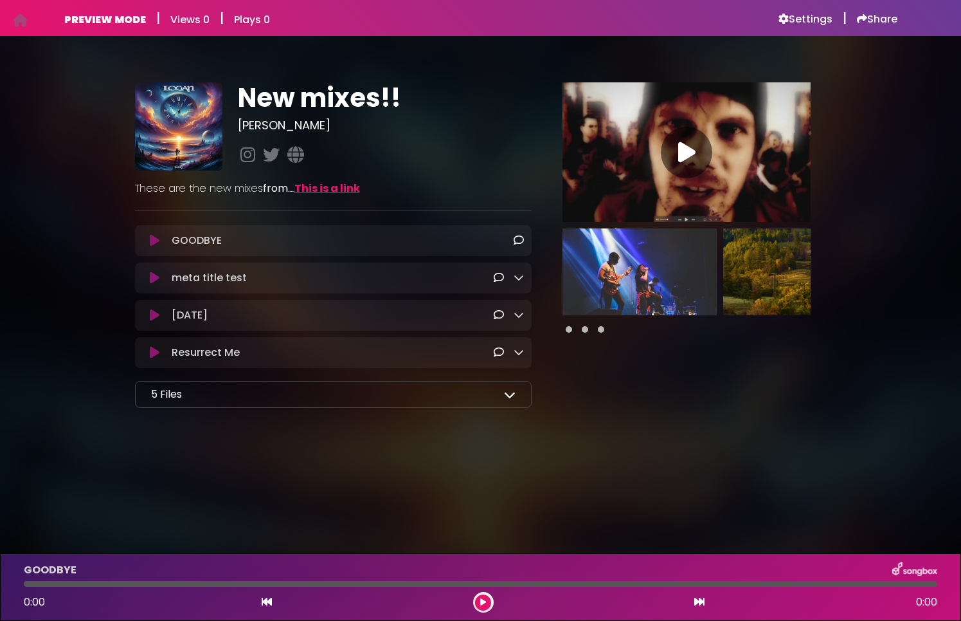
click at [516, 239] on icon at bounding box center [519, 240] width 10 height 10
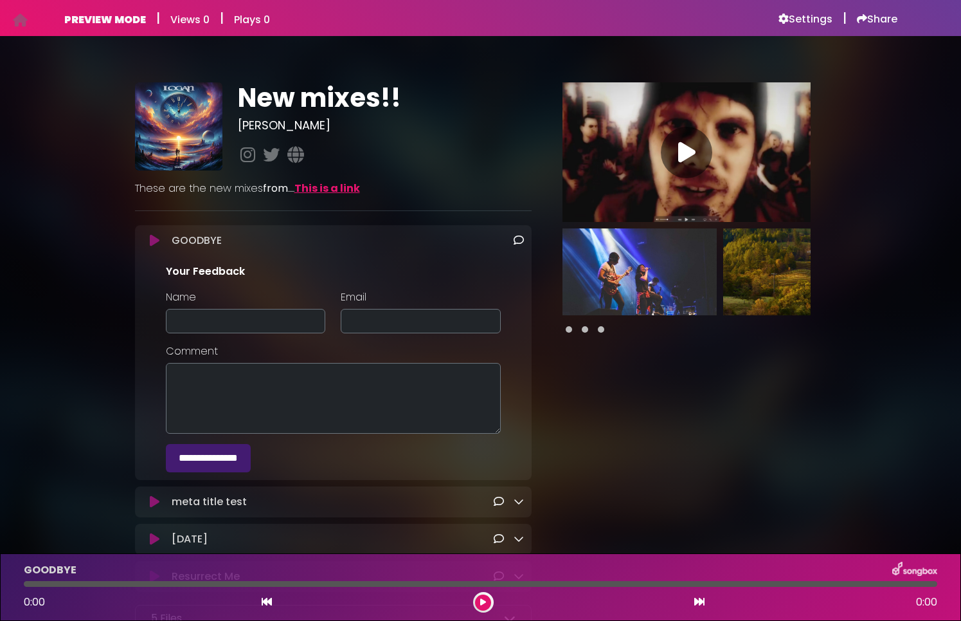
click at [641, 396] on div "Pause Play % buffered 00:00 00:00" at bounding box center [687, 360] width 295 height 556
click at [521, 240] on icon at bounding box center [519, 240] width 10 height 10
